Goal: Communication & Community: Answer question/provide support

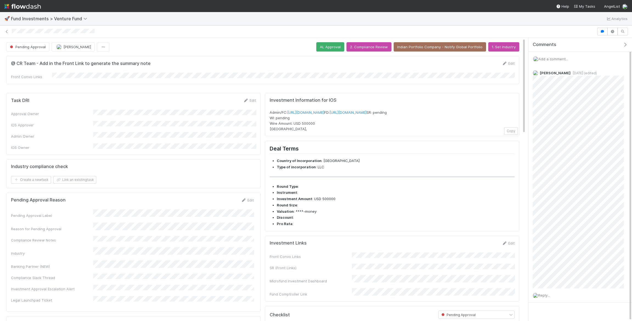
scroll to position [8, 0]
click at [541, 286] on span "Reply..." at bounding box center [544, 287] width 12 height 4
click at [575, 238] on button "Ali Al Khatib" at bounding box center [563, 237] width 41 height 8
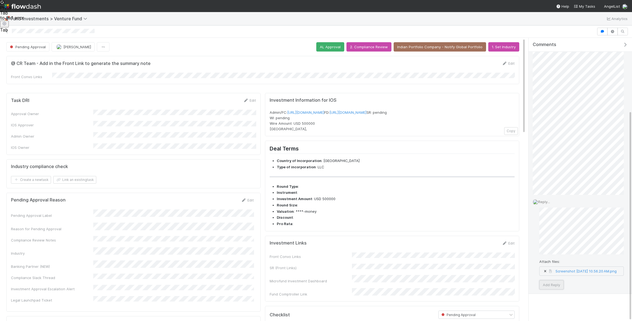
click at [548, 284] on button "Add Reply" at bounding box center [551, 284] width 24 height 9
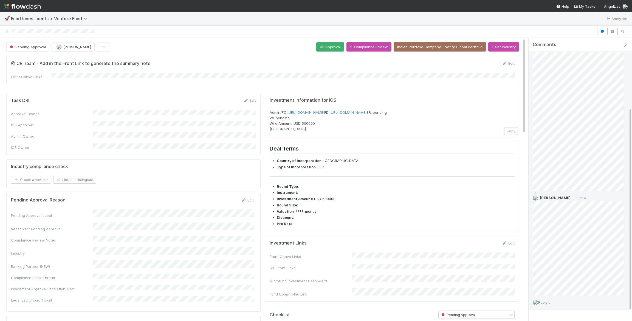
scroll to position [0, 0]
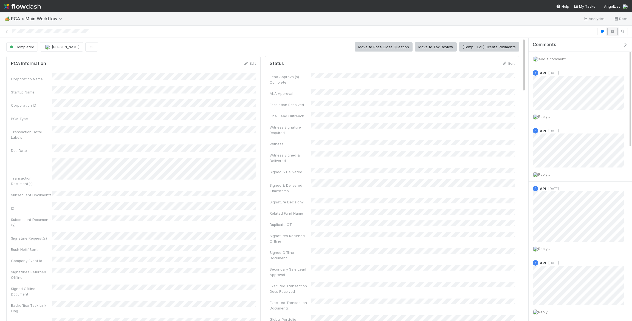
click at [614, 34] on button "button" at bounding box center [612, 32] width 10 height 8
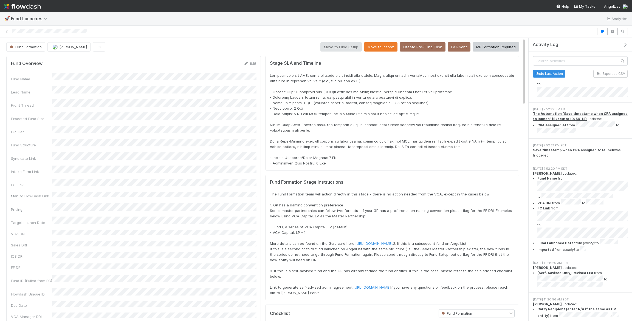
scroll to position [30, 0]
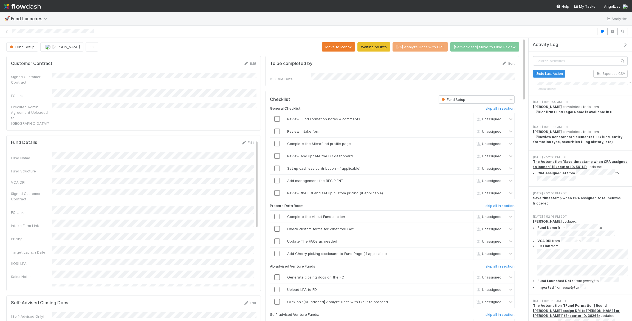
scroll to position [684, 0]
click at [8, 30] on icon at bounding box center [6, 32] width 5 height 4
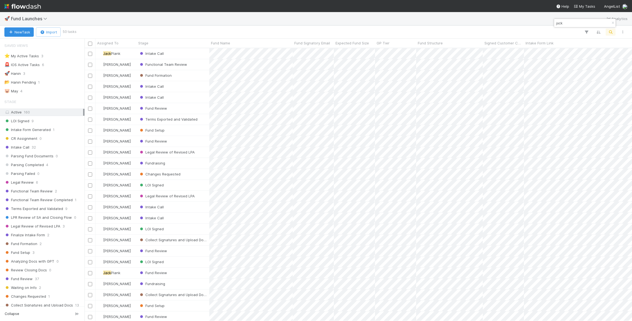
scroll to position [273, 548]
type input "jack"
click at [196, 65] on div "Functional Team Review" at bounding box center [173, 64] width 73 height 11
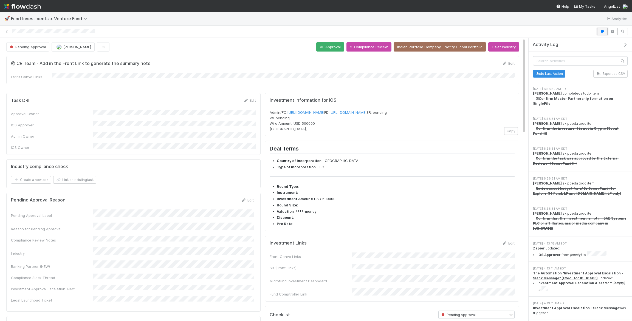
click at [601, 31] on icon "button" at bounding box center [602, 31] width 5 height 3
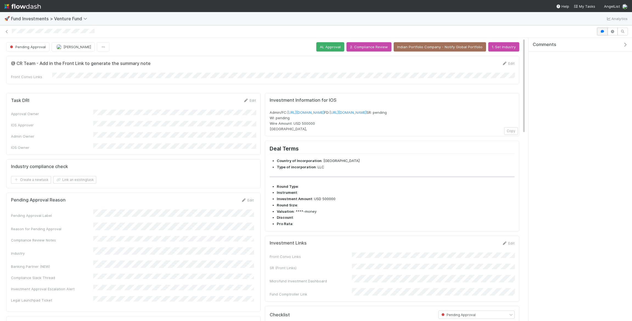
click at [601, 31] on icon "button" at bounding box center [602, 31] width 5 height 3
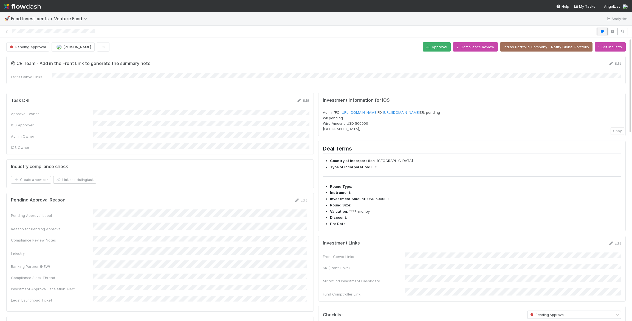
click at [601, 31] on icon "button" at bounding box center [602, 31] width 5 height 3
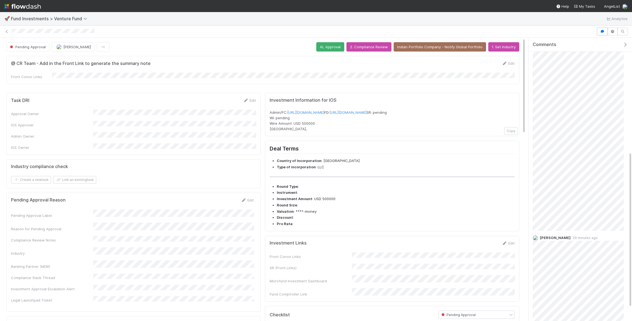
scroll to position [233, 0]
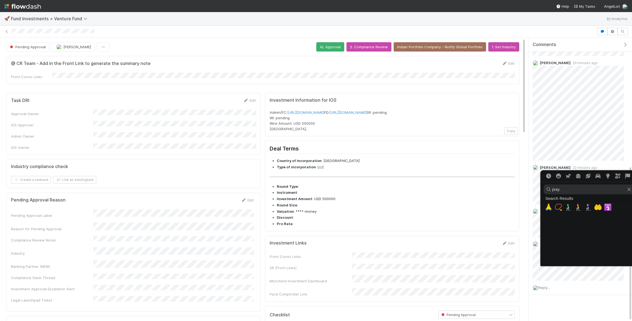
type input "pray"
click at [547, 206] on span "🙏" at bounding box center [549, 208] width 8 height 8
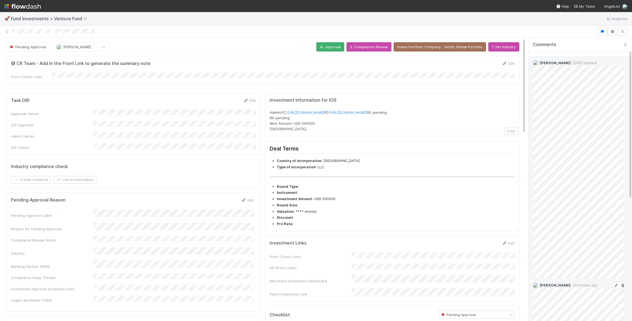
scroll to position [0, 0]
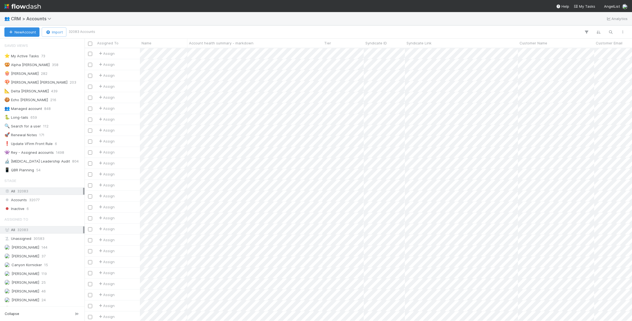
scroll to position [273, 548]
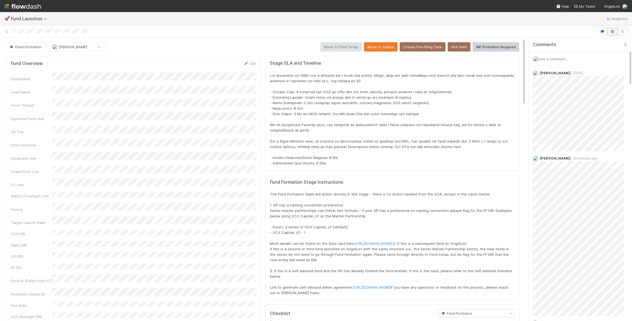
click at [610, 34] on button "button" at bounding box center [612, 32] width 10 height 8
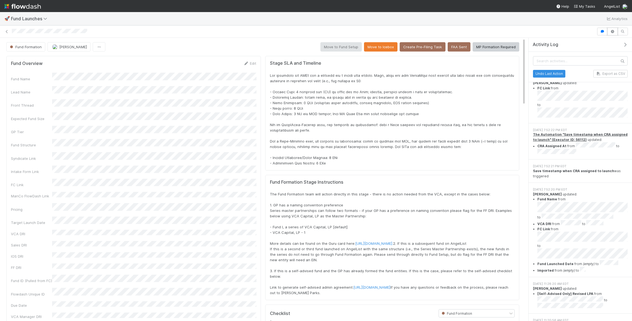
scroll to position [12, 0]
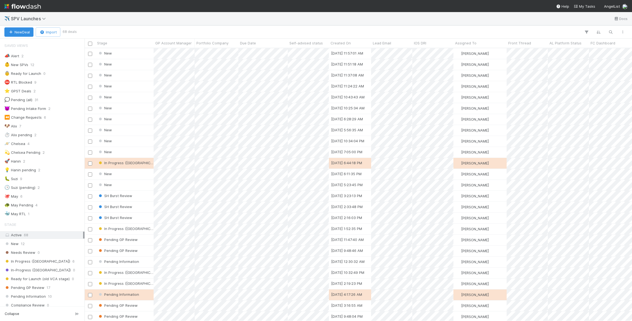
scroll to position [0, 0]
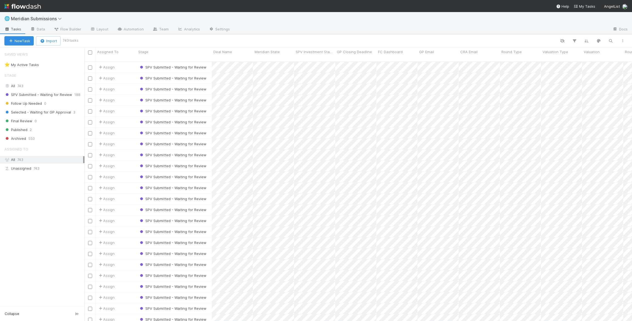
scroll to position [0, 0]
